Goal: Transaction & Acquisition: Book appointment/travel/reservation

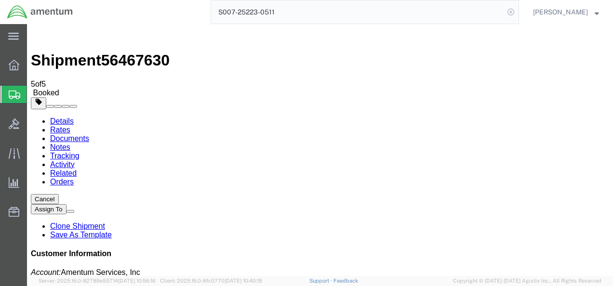
click at [518, 11] on icon at bounding box center [511, 12] width 14 height 14
click at [518, 10] on icon at bounding box center [511, 12] width 14 height 14
paste input "S007-25224-0512"
click at [518, 9] on icon at bounding box center [511, 12] width 14 height 14
type input "S007-25224-0512"
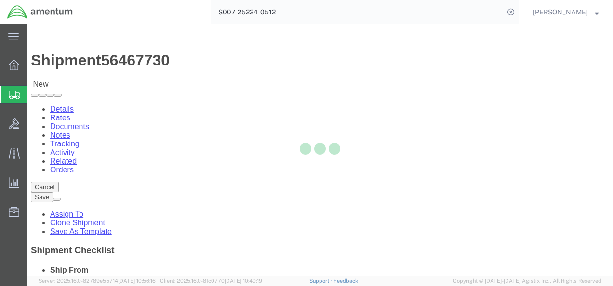
select select "42654"
select select "45591"
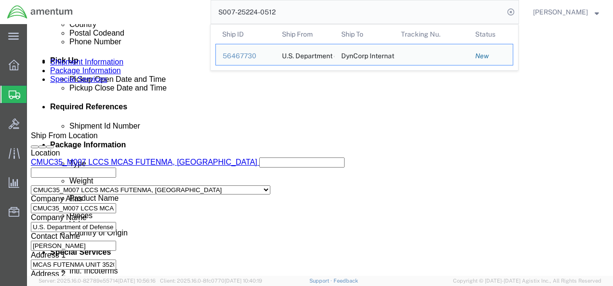
scroll to position [434, 0]
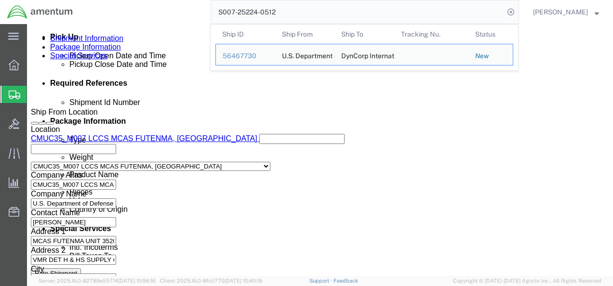
click button "Rate Shipment"
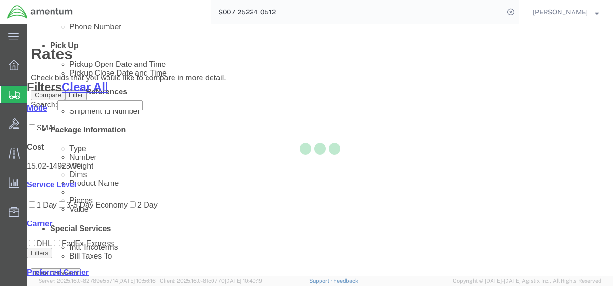
scroll to position [40, 0]
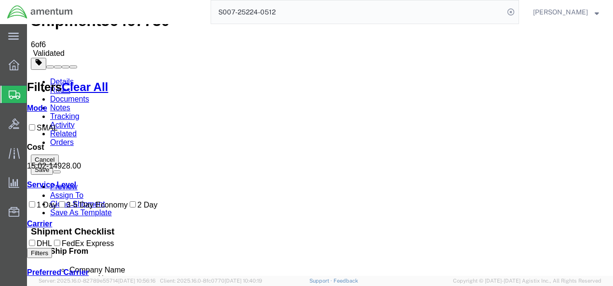
checkbox input "true"
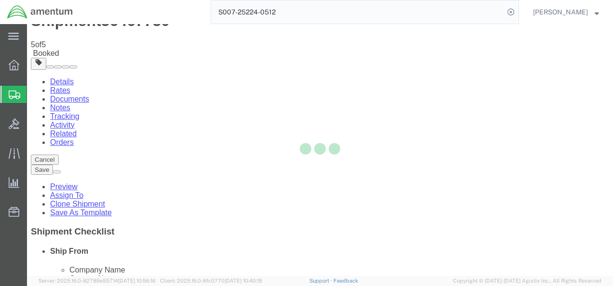
scroll to position [0, 0]
